Goal: Find specific page/section: Find specific page/section

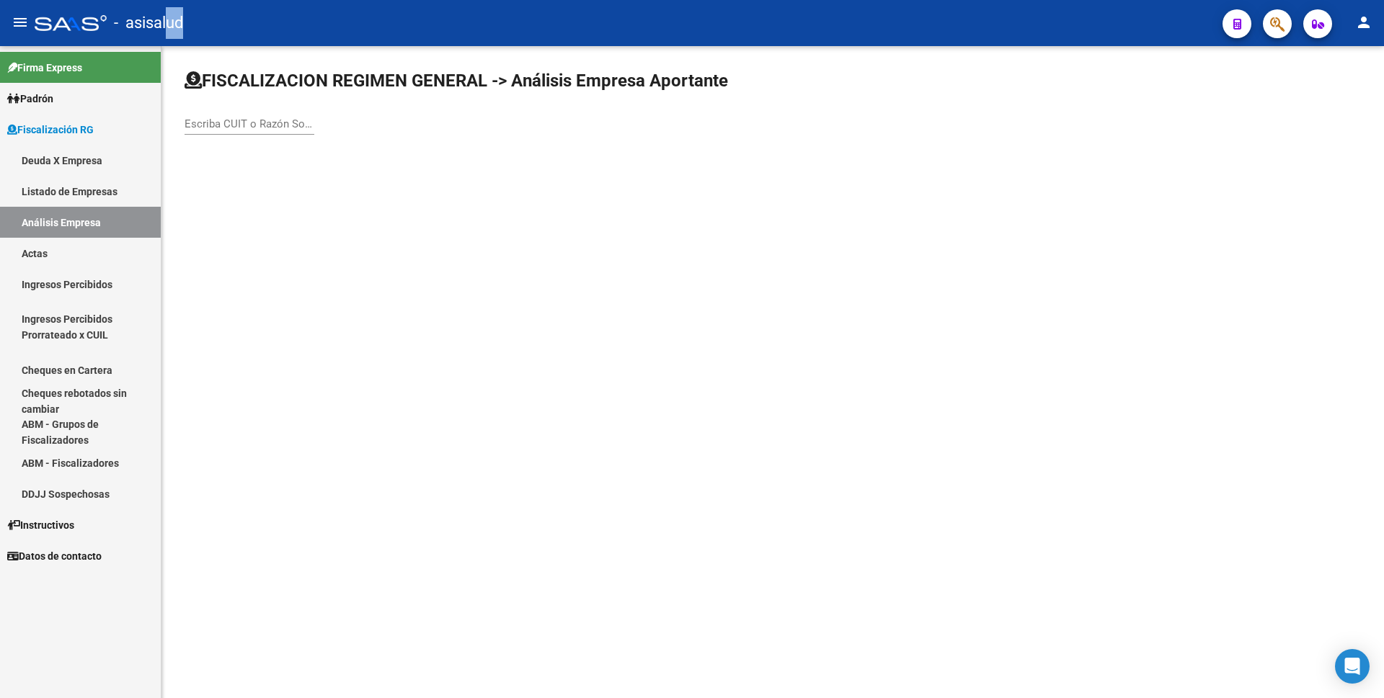
click at [92, 239] on link "Actas" at bounding box center [80, 253] width 161 height 31
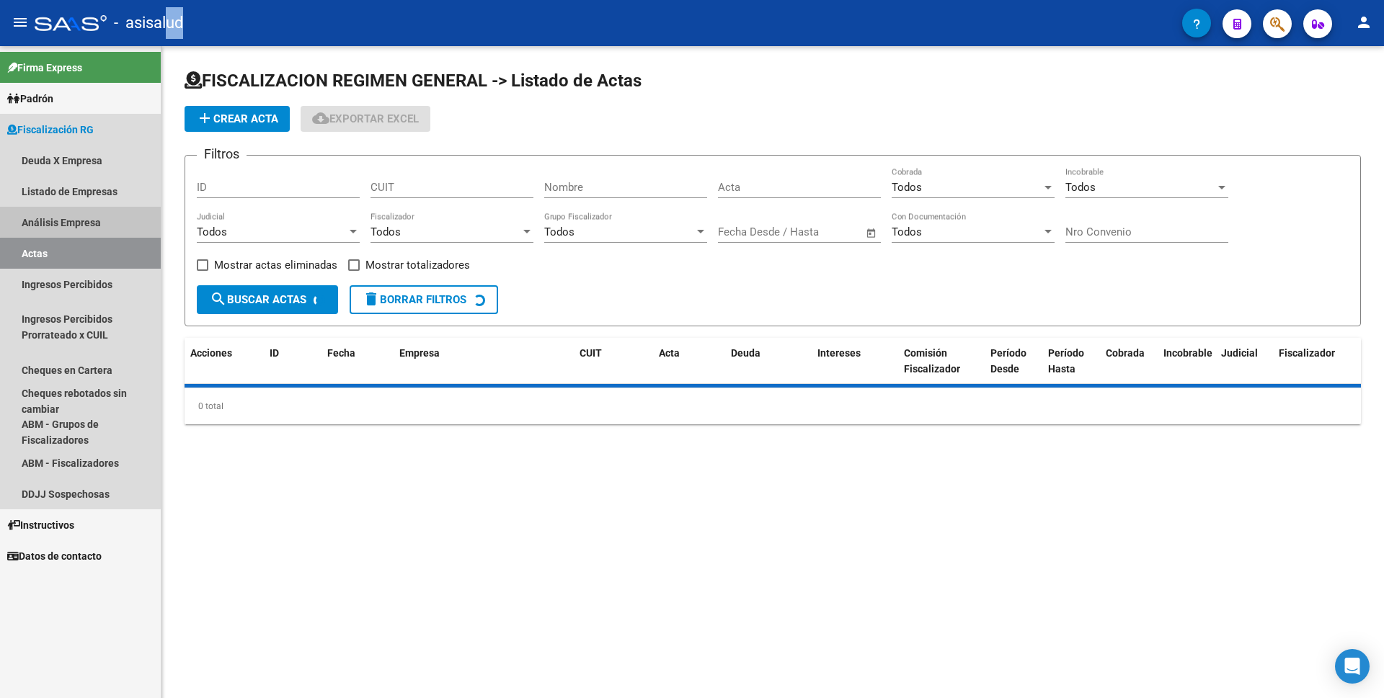
click at [94, 221] on link "Análisis Empresa" at bounding box center [80, 222] width 161 height 31
